Goal: Use online tool/utility: Utilize a website feature to perform a specific function

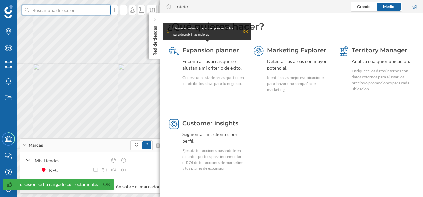
click at [66, 12] on input at bounding box center [66, 10] width 74 height 10
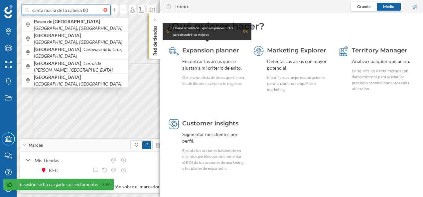
type input "santa maria de la cabeza 80"
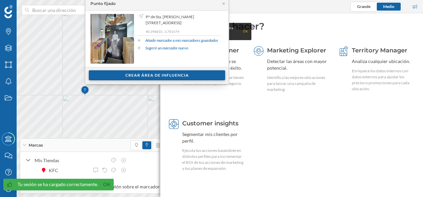
click at [154, 76] on div "Crear área de influencia" at bounding box center [157, 75] width 136 height 10
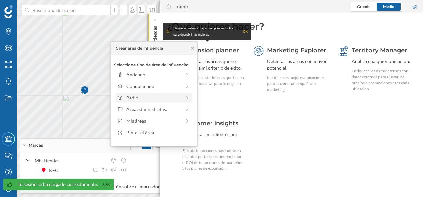
click at [149, 100] on div "Radio" at bounding box center [153, 97] width 54 height 7
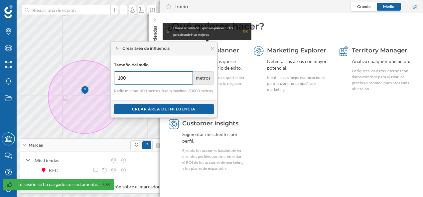
click at [94, 75] on div "Marcas Capas Áreas Notificaciones Estados Academy Contacta con nosotros Centro …" at bounding box center [211, 98] width 423 height 197
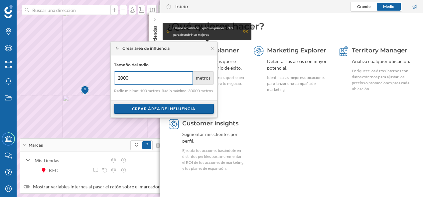
type input "2000"
click at [165, 108] on div "Crear área de influencia" at bounding box center [164, 109] width 100 height 10
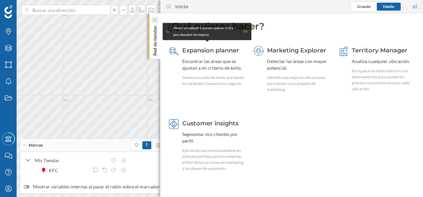
click at [157, 21] on div "Red de tiendas" at bounding box center [154, 36] width 12 height 46
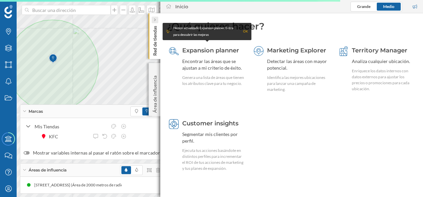
click at [155, 20] on icon at bounding box center [155, 20] width 2 height 3
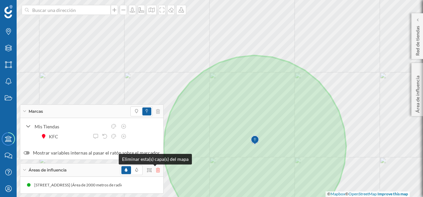
click at [156, 171] on icon at bounding box center [158, 170] width 4 height 5
